Goal: Task Accomplishment & Management: Use online tool/utility

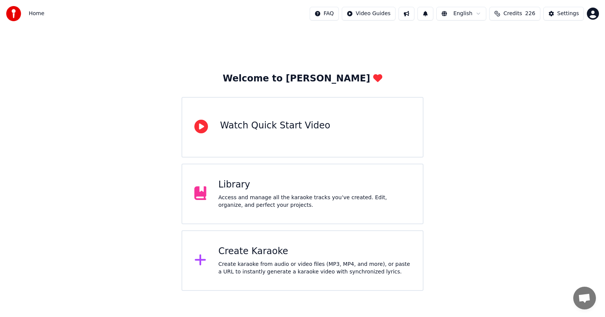
click at [234, 257] on div "Create Karaoke Create karaoke from audio or video files (MP3, MP4, and more), o…" at bounding box center [315, 260] width 193 height 30
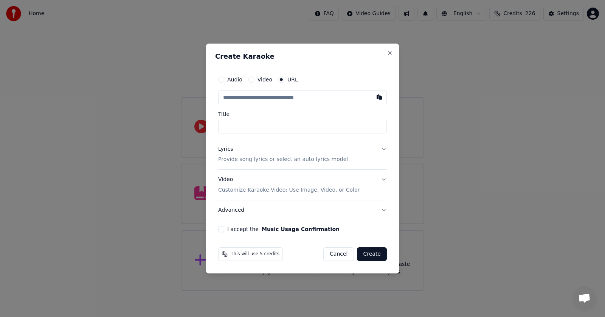
click at [222, 78] on button "Audio" at bounding box center [221, 79] width 6 height 6
click at [239, 98] on div "Choose File" at bounding box center [240, 98] width 42 height 14
type input "**********"
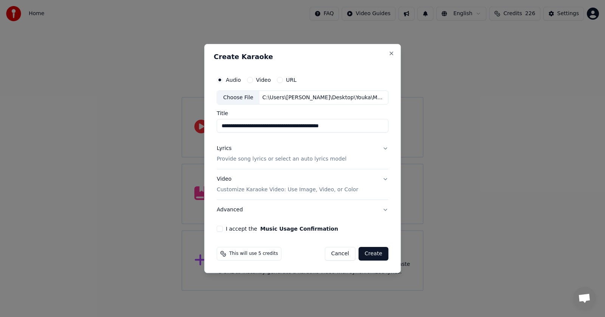
click at [224, 148] on div "Lyrics" at bounding box center [224, 149] width 15 height 8
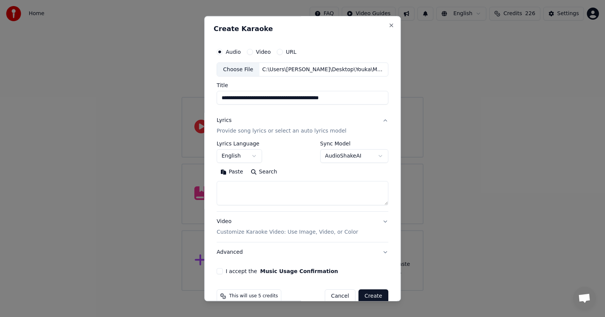
click at [231, 172] on button "Paste" at bounding box center [232, 172] width 30 height 12
click at [217, 269] on button "I accept the Music Usage Confirmation" at bounding box center [220, 271] width 6 height 6
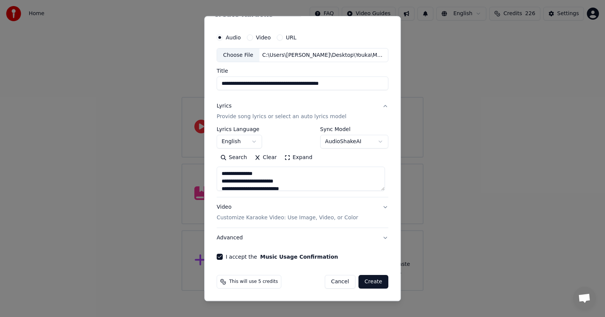
click at [380, 237] on button "Advanced" at bounding box center [303, 238] width 172 height 20
type textarea "**********"
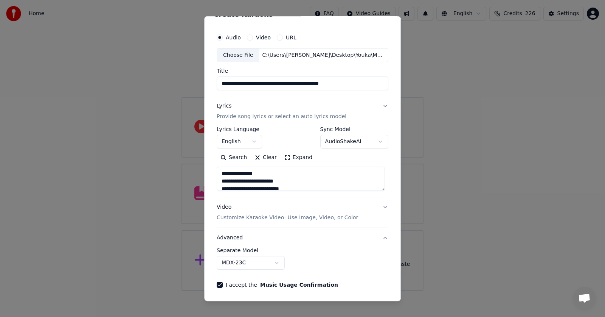
scroll to position [0, 0]
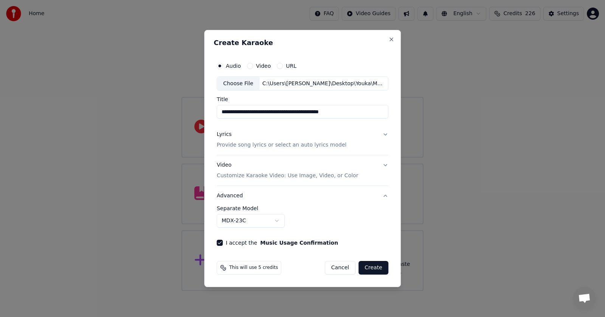
click at [280, 221] on button "MDX-23C" at bounding box center [251, 221] width 68 height 14
click at [277, 219] on button "MDX-23C" at bounding box center [251, 221] width 68 height 14
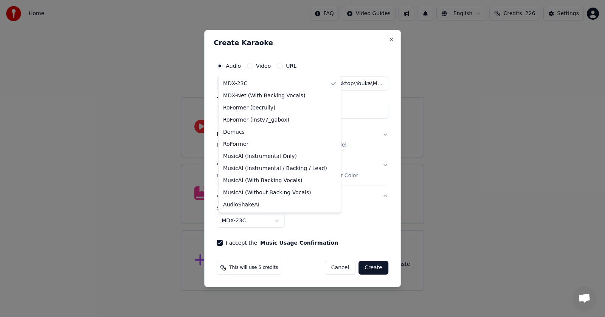
select select "**********"
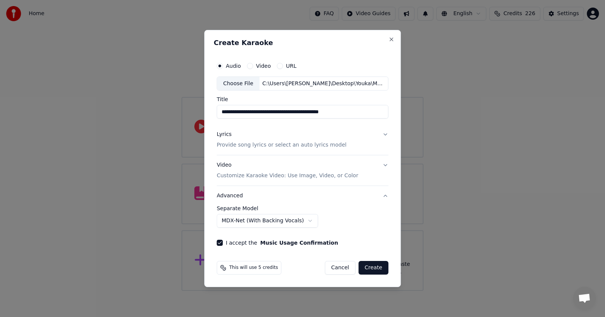
click at [373, 268] on button "Create" at bounding box center [374, 268] width 30 height 14
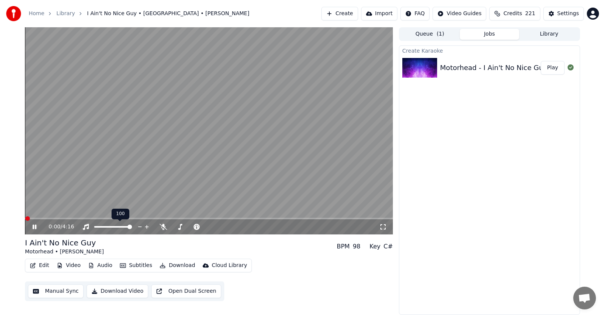
click at [34, 226] on icon at bounding box center [35, 226] width 4 height 5
click at [552, 68] on button "Play" at bounding box center [553, 68] width 24 height 14
click at [162, 227] on icon at bounding box center [164, 227] width 8 height 6
click at [34, 229] on icon at bounding box center [40, 227] width 18 height 6
click at [34, 224] on icon at bounding box center [40, 227] width 18 height 6
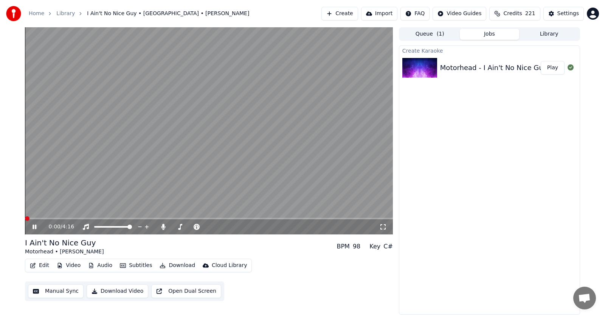
click at [28, 216] on span at bounding box center [27, 218] width 5 height 5
click at [33, 226] on icon at bounding box center [35, 226] width 4 height 5
click at [25, 218] on span at bounding box center [27, 218] width 5 height 5
click at [33, 226] on icon at bounding box center [34, 226] width 5 height 5
click at [34, 227] on icon at bounding box center [35, 226] width 4 height 5
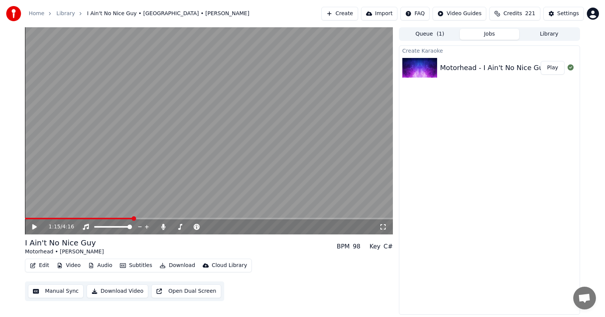
click at [34, 227] on icon at bounding box center [34, 226] width 5 height 5
click at [34, 227] on icon at bounding box center [35, 226] width 4 height 5
click at [34, 227] on icon at bounding box center [34, 226] width 5 height 5
click at [34, 227] on icon at bounding box center [40, 227] width 18 height 6
click at [34, 227] on icon at bounding box center [34, 226] width 5 height 5
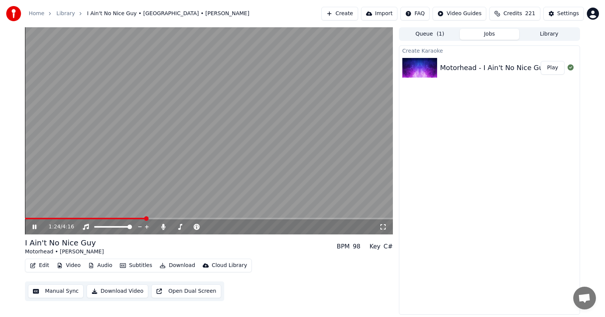
click at [34, 227] on icon at bounding box center [40, 227] width 18 height 6
click at [34, 227] on icon at bounding box center [34, 226] width 5 height 5
click at [34, 226] on icon at bounding box center [35, 226] width 4 height 5
click at [149, 218] on span at bounding box center [150, 218] width 5 height 5
click at [31, 226] on div "1:26 / 4:16" at bounding box center [209, 227] width 362 height 8
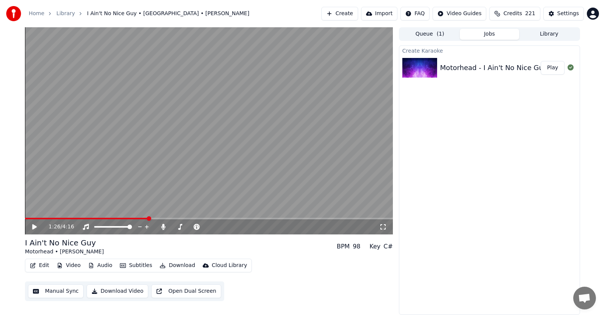
click at [31, 226] on div "1:26 / 4:16" at bounding box center [209, 227] width 362 height 8
click at [34, 228] on icon at bounding box center [34, 226] width 5 height 5
click at [34, 226] on icon at bounding box center [40, 227] width 18 height 6
click at [34, 226] on icon at bounding box center [34, 226] width 5 height 5
click at [34, 226] on icon at bounding box center [40, 227] width 18 height 6
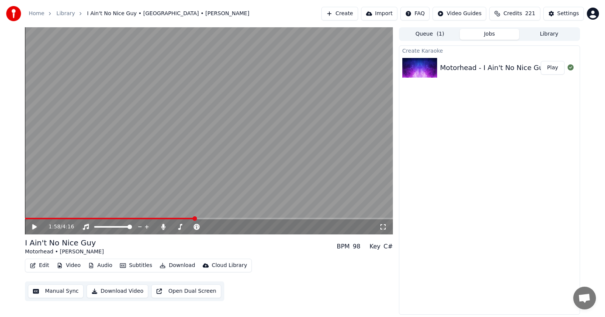
click at [34, 226] on icon at bounding box center [34, 226] width 5 height 5
click at [34, 226] on icon at bounding box center [40, 227] width 18 height 6
click at [34, 226] on icon at bounding box center [34, 226] width 5 height 5
click at [34, 228] on icon at bounding box center [40, 227] width 18 height 6
click at [34, 226] on icon at bounding box center [34, 226] width 5 height 5
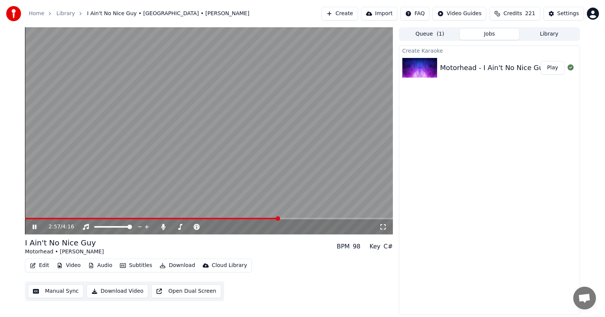
click at [279, 217] on span at bounding box center [278, 218] width 5 height 5
click at [289, 218] on span at bounding box center [209, 219] width 368 height 2
click at [301, 218] on span at bounding box center [209, 219] width 368 height 2
click at [293, 217] on span at bounding box center [292, 218] width 5 height 5
click at [31, 226] on icon at bounding box center [40, 227] width 18 height 6
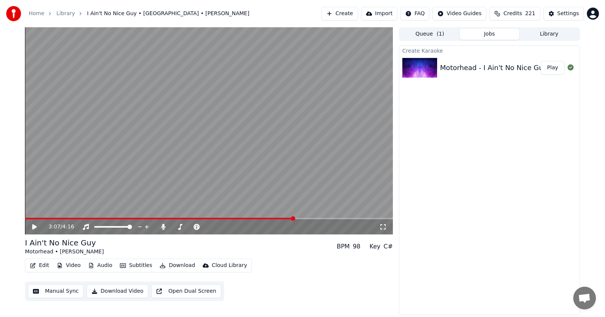
click at [34, 227] on icon at bounding box center [34, 226] width 5 height 5
click at [34, 227] on icon at bounding box center [35, 226] width 4 height 5
click at [34, 227] on icon at bounding box center [34, 226] width 5 height 5
click at [33, 225] on icon at bounding box center [35, 226] width 4 height 5
click at [33, 225] on icon at bounding box center [34, 226] width 5 height 5
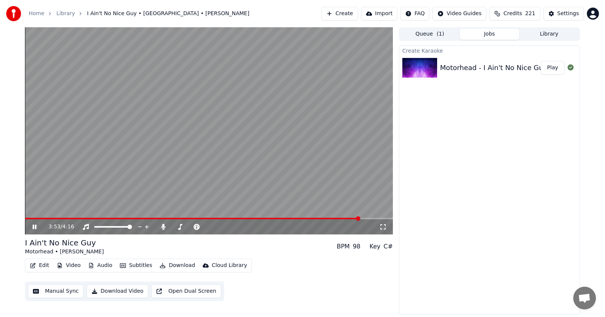
click at [34, 227] on icon at bounding box center [40, 227] width 18 height 6
click at [34, 227] on icon at bounding box center [34, 226] width 5 height 5
click at [34, 227] on icon at bounding box center [40, 227] width 18 height 6
click at [34, 227] on icon at bounding box center [34, 226] width 5 height 5
click at [34, 226] on icon at bounding box center [40, 227] width 18 height 6
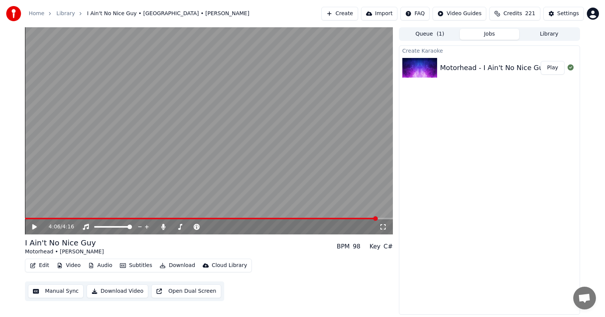
click at [47, 265] on button "Edit" at bounding box center [39, 265] width 25 height 11
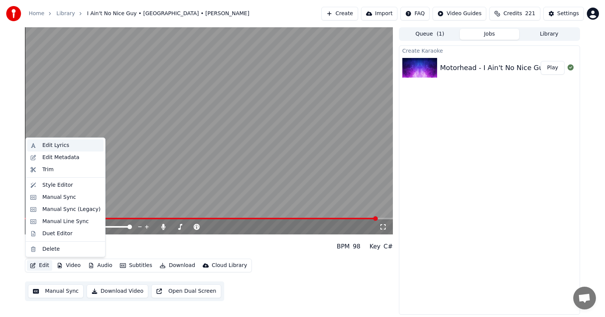
click at [49, 144] on div "Edit Lyrics" at bounding box center [55, 145] width 27 height 8
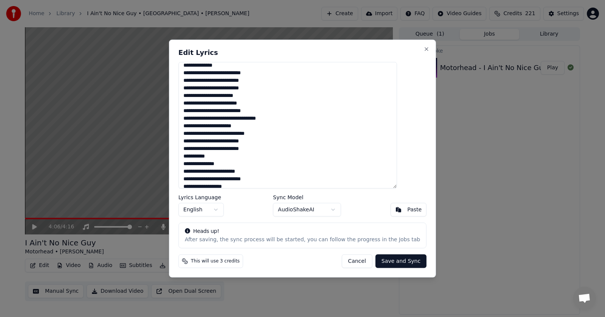
scroll to position [258, 0]
